Goal: Task Accomplishment & Management: Use online tool/utility

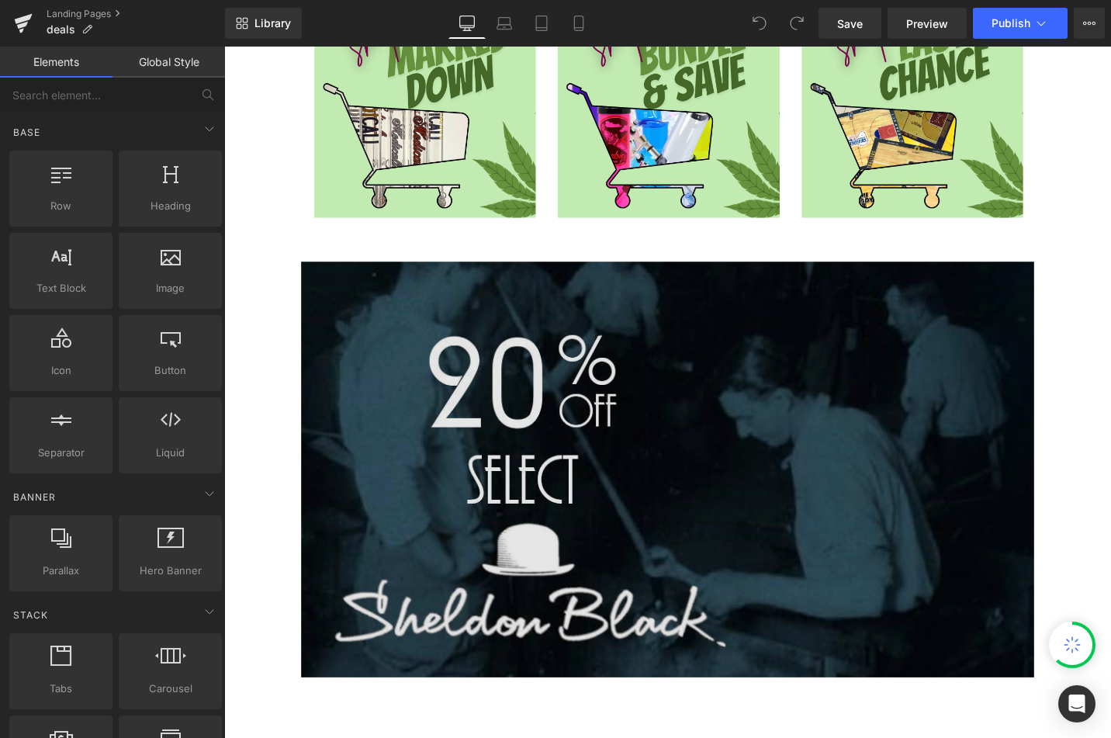
scroll to position [1319, 0]
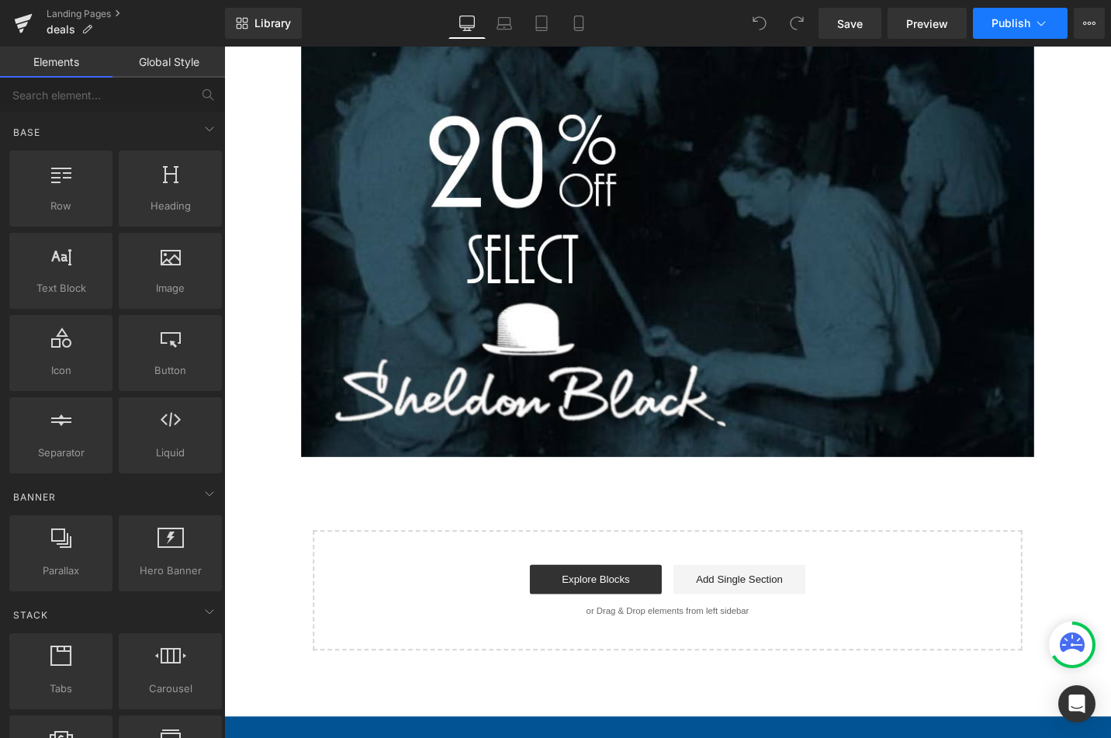
click at [1023, 13] on button "Publish" at bounding box center [1020, 23] width 95 height 31
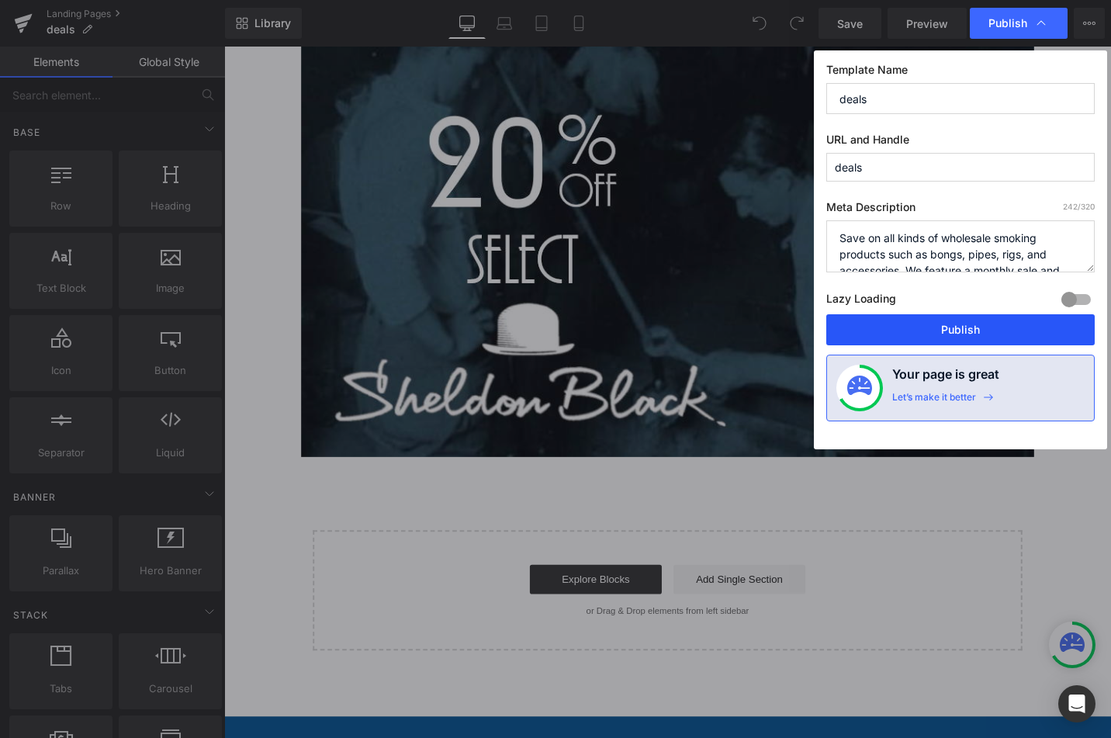
click at [943, 335] on button "Publish" at bounding box center [960, 329] width 268 height 31
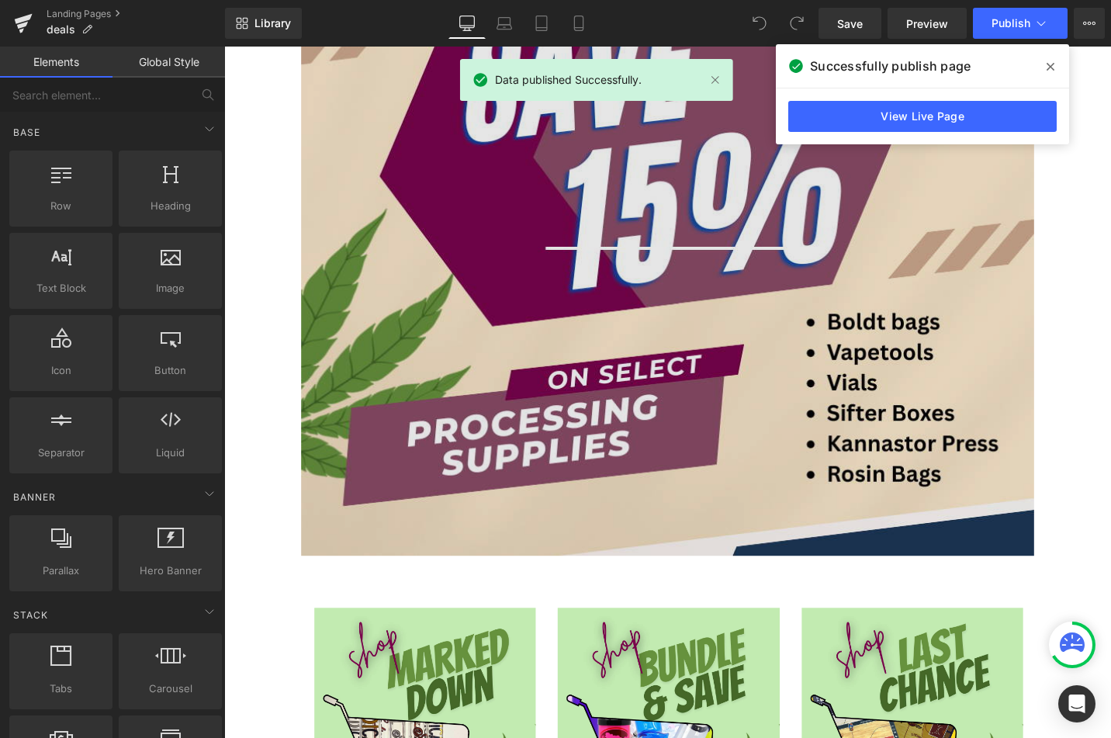
scroll to position [233, 0]
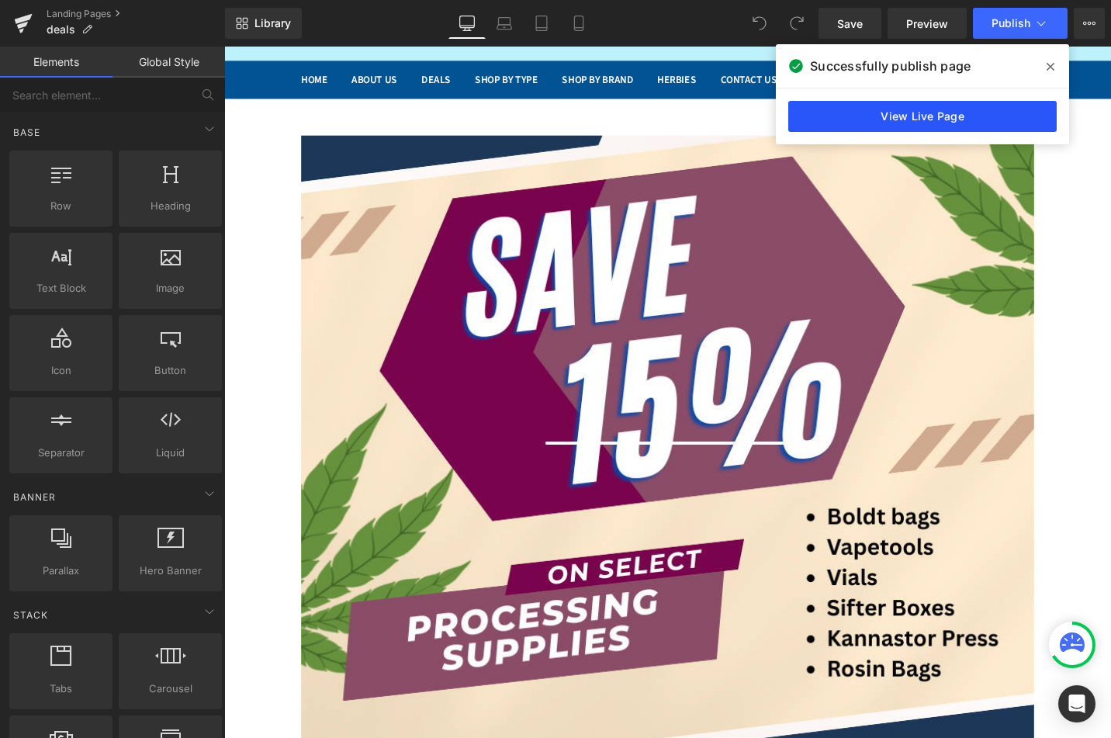
click at [877, 116] on link "View Live Page" at bounding box center [922, 116] width 268 height 31
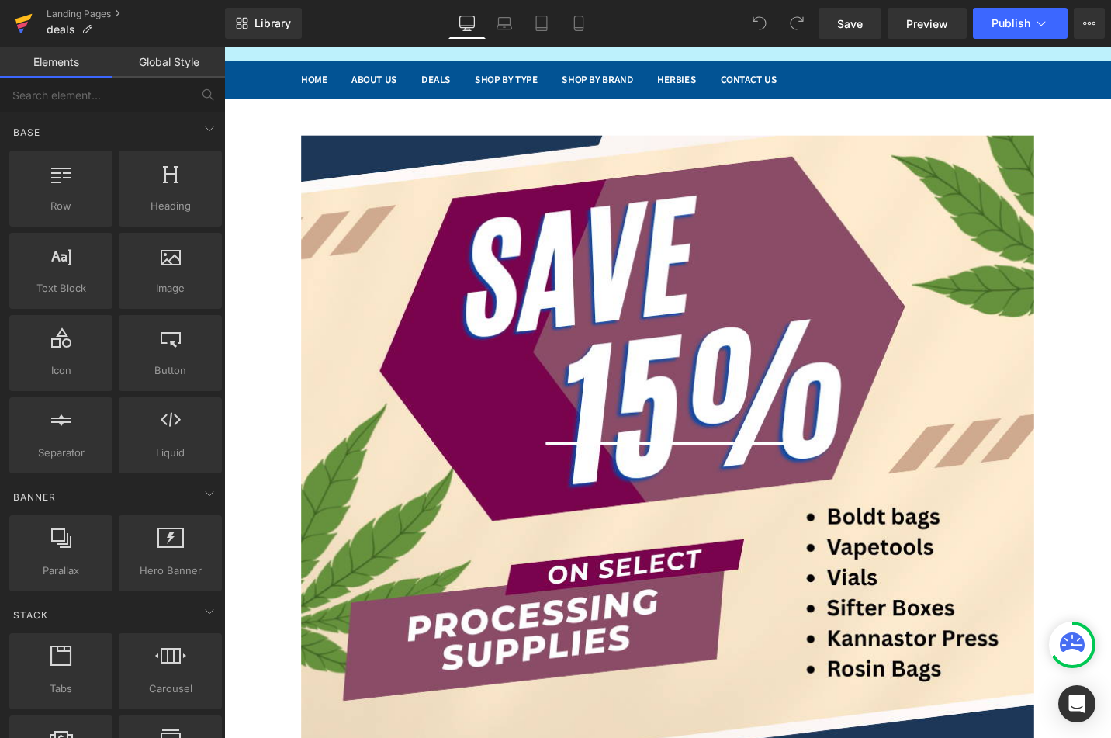
click at [19, 20] on icon at bounding box center [24, 19] width 18 height 10
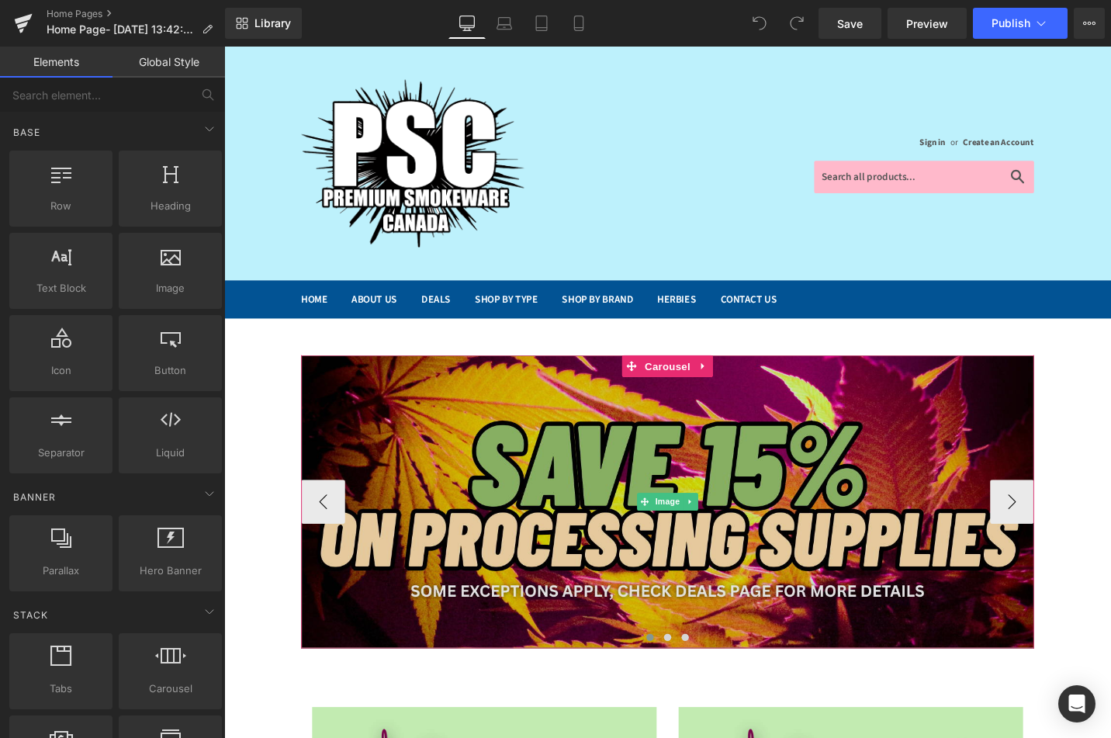
scroll to position [155, 0]
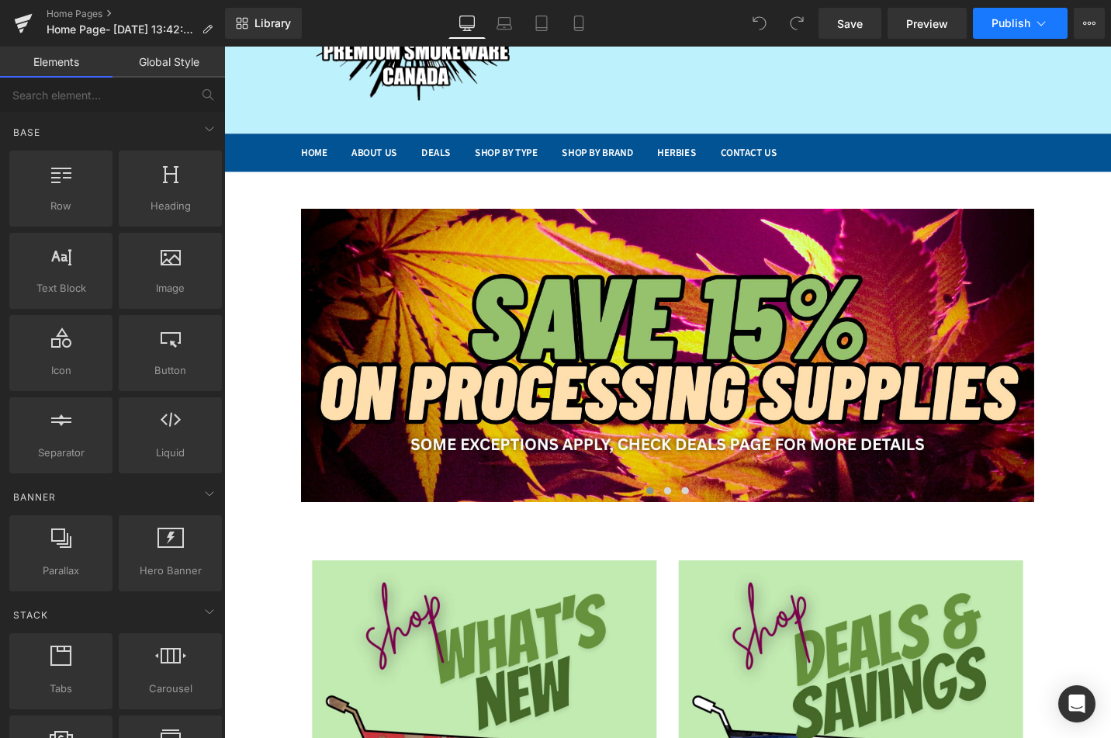
click at [1022, 28] on span "Publish" at bounding box center [1010, 23] width 39 height 12
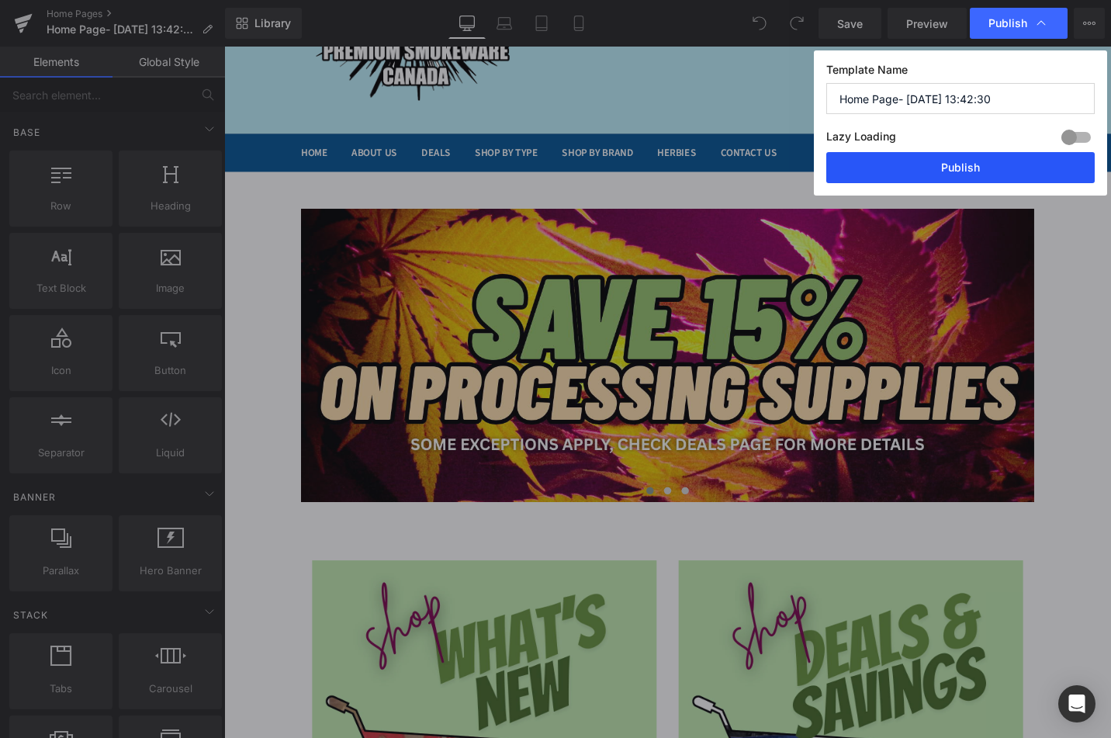
click at [955, 163] on button "Publish" at bounding box center [960, 167] width 268 height 31
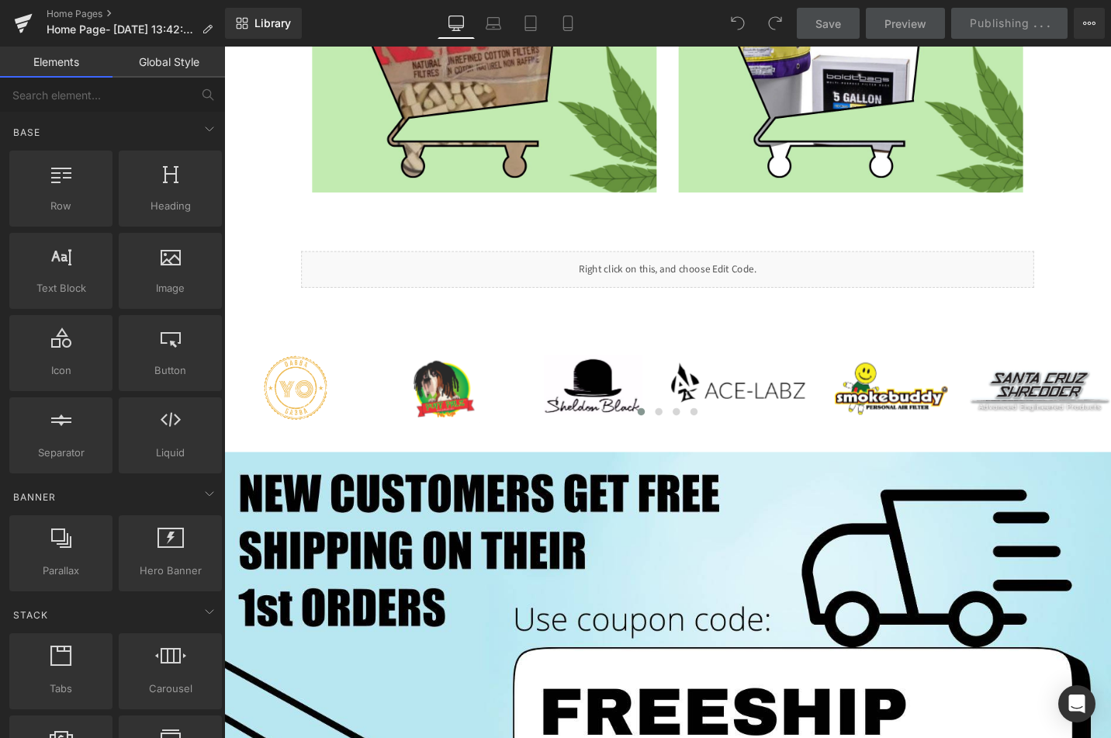
scroll to position [233, 0]
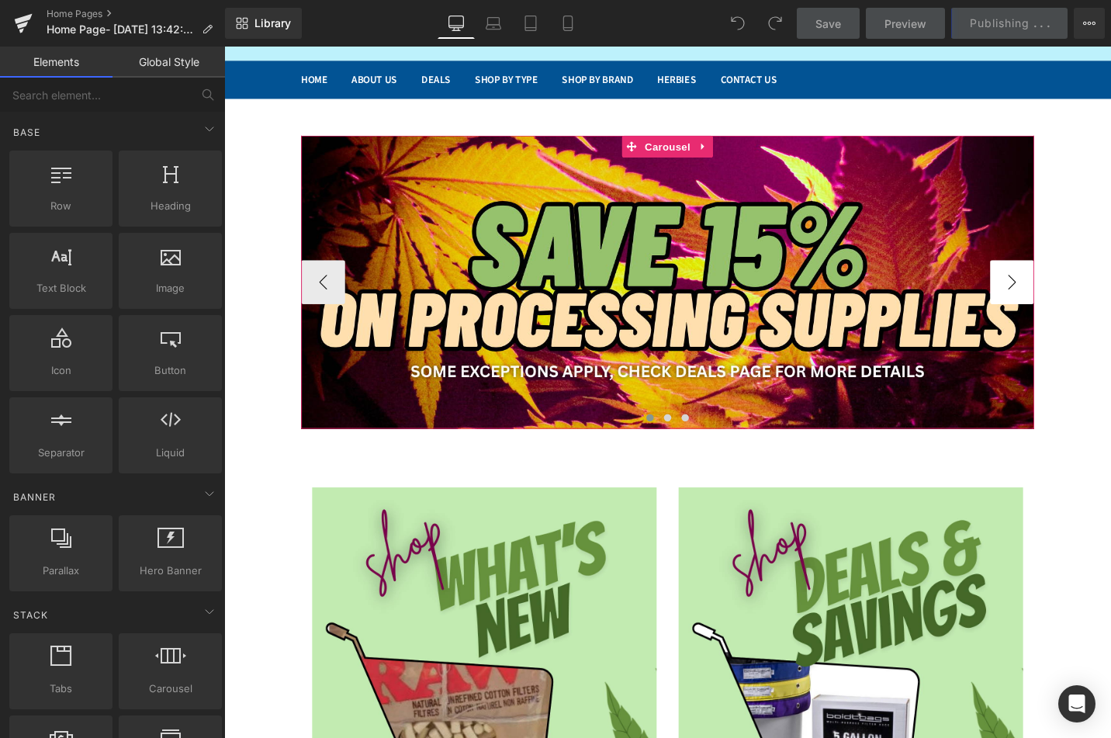
click at [1059, 291] on button "›" at bounding box center [1058, 295] width 47 height 47
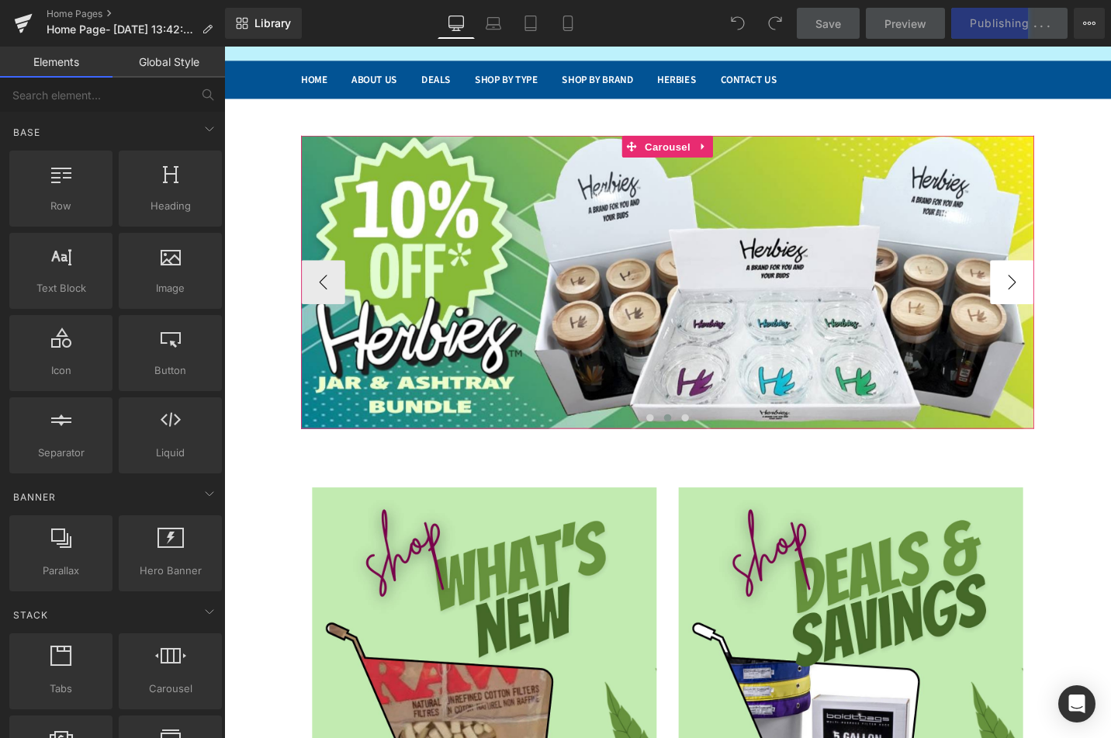
click at [1059, 290] on button "›" at bounding box center [1058, 295] width 47 height 47
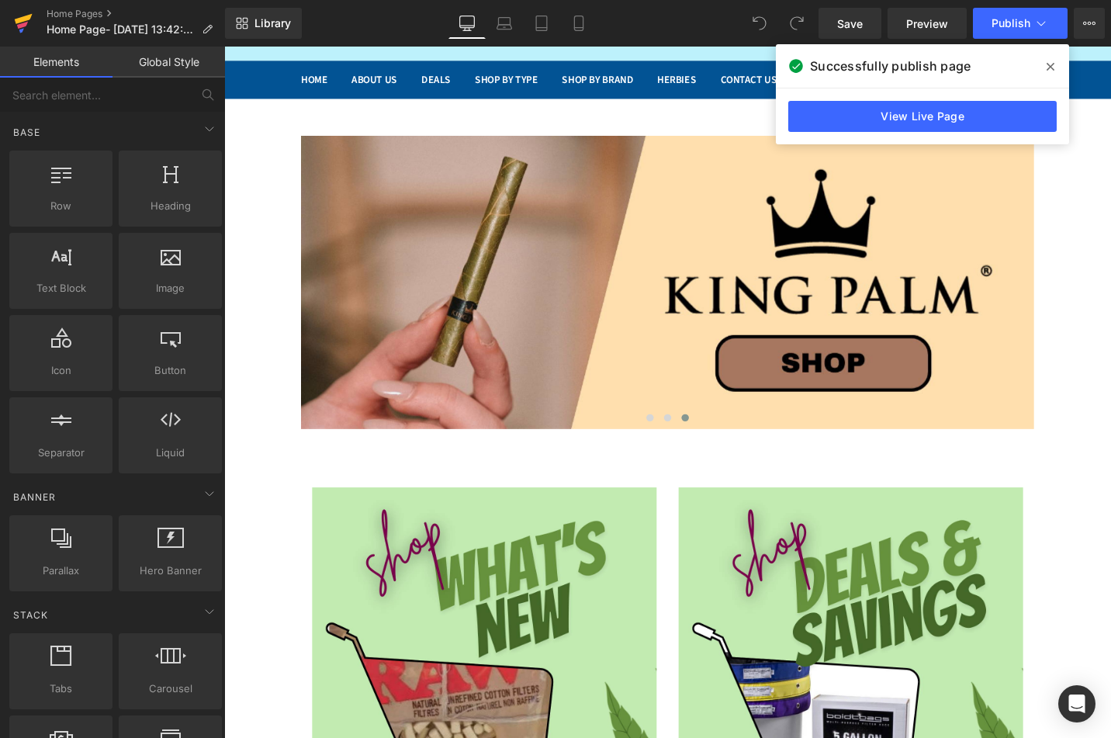
click at [29, 16] on icon at bounding box center [24, 19] width 18 height 10
